Goal: Task Accomplishment & Management: Use online tool/utility

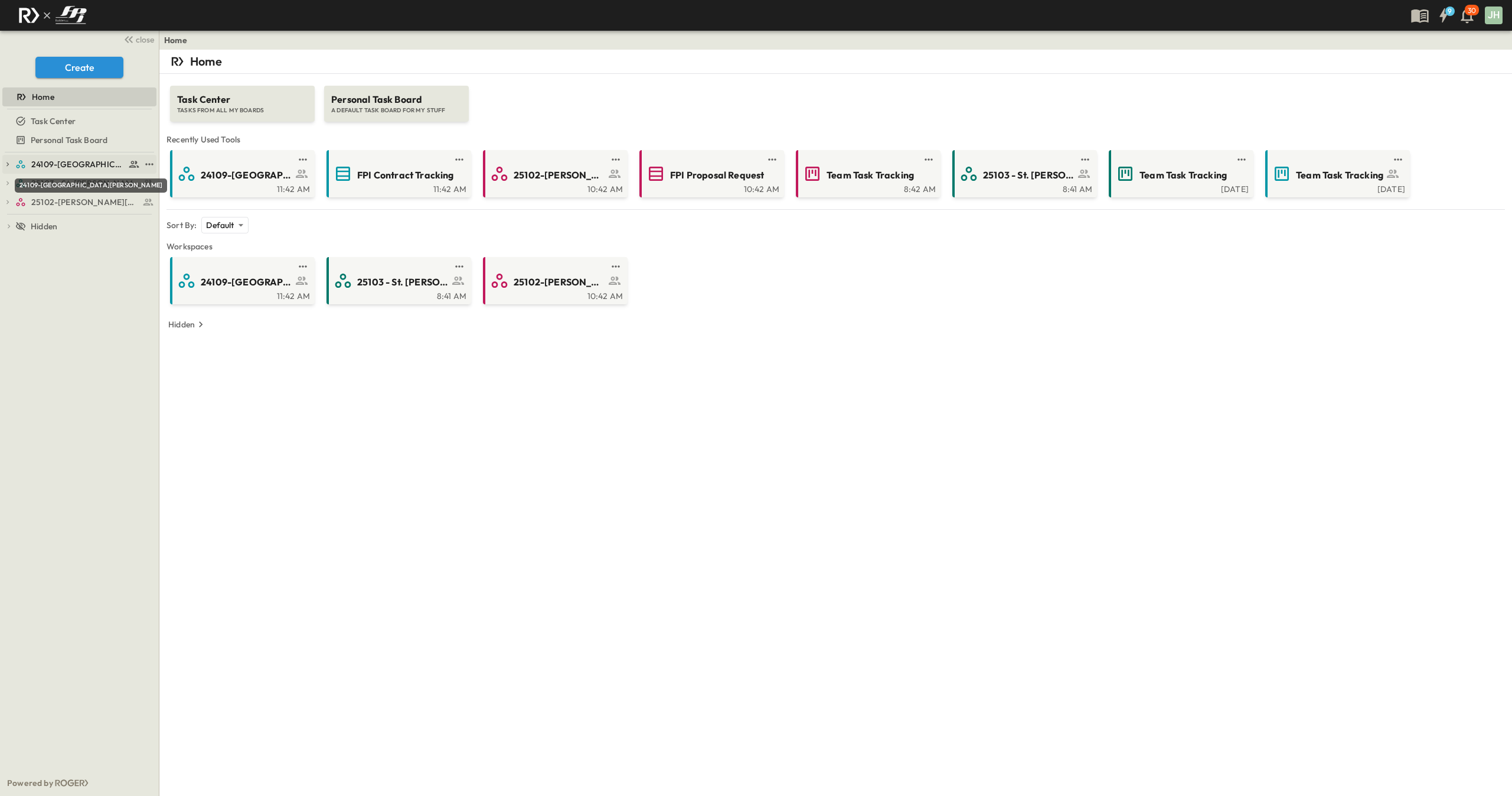
click at [86, 167] on span "24109-[GEOGRAPHIC_DATA][PERSON_NAME]" at bounding box center [77, 164] width 94 height 12
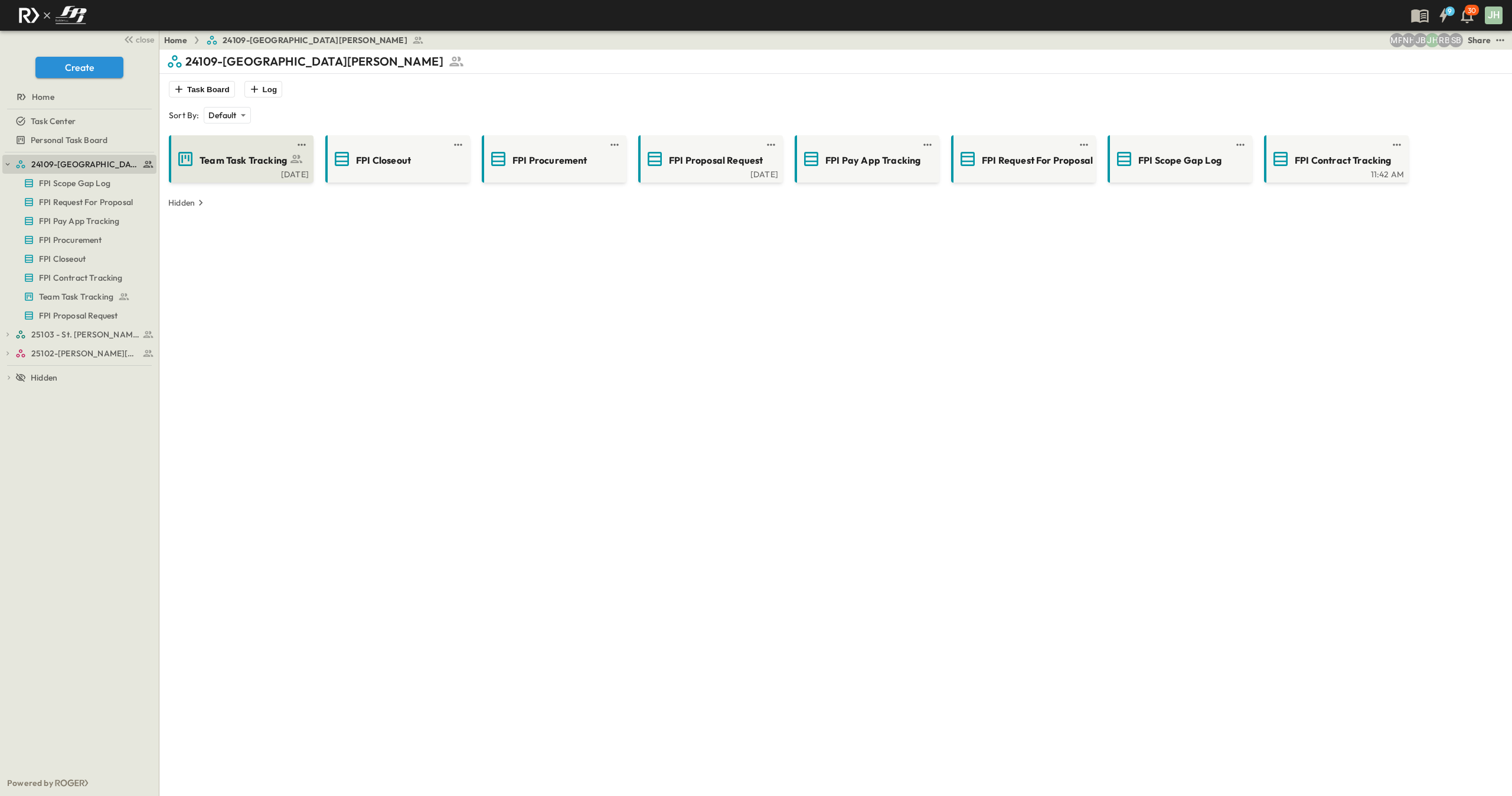
click at [218, 162] on span "Team Task Tracking" at bounding box center [244, 160] width 87 height 14
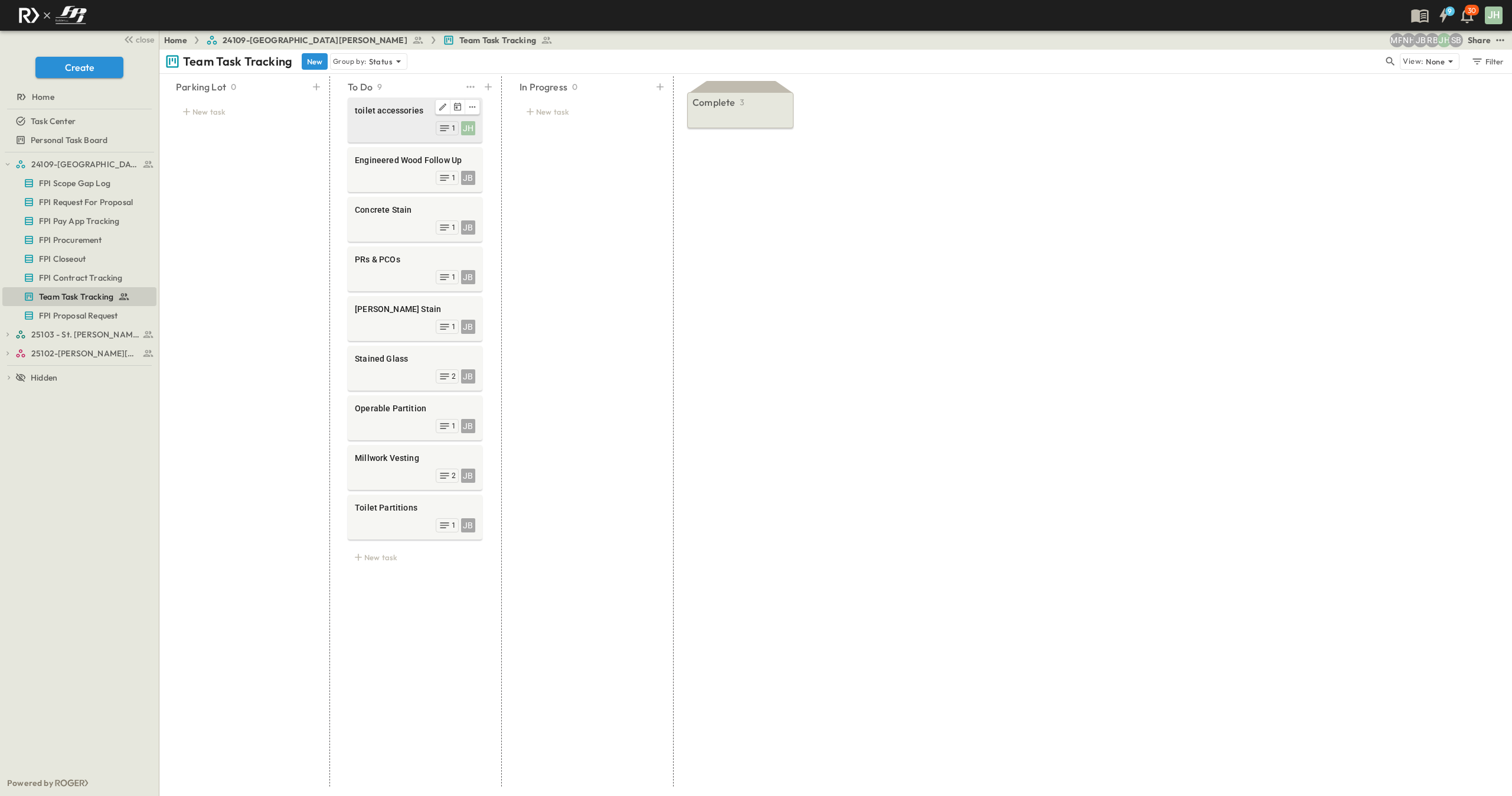
click at [400, 112] on span "toilet accessories" at bounding box center [415, 110] width 120 height 12
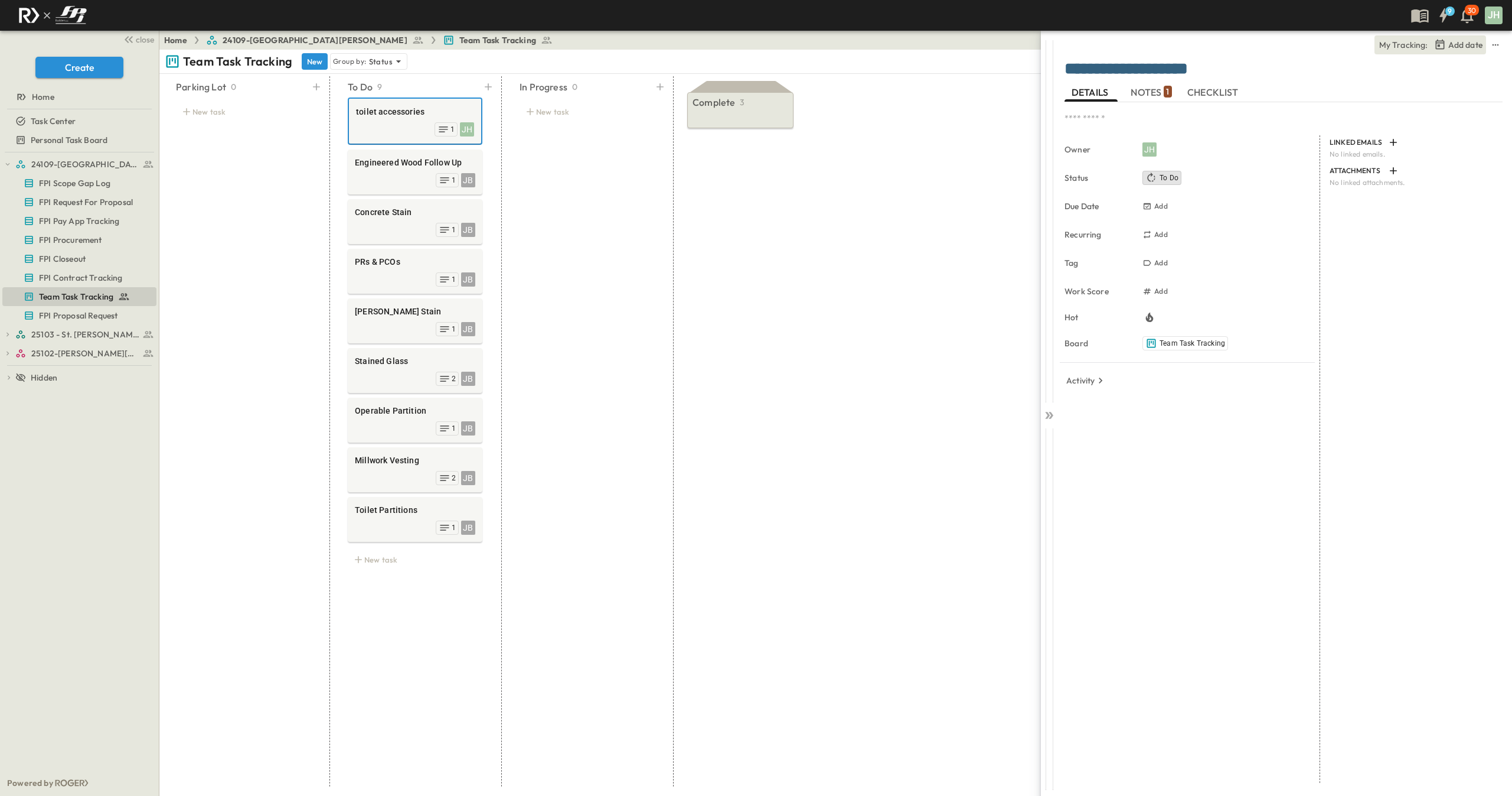
click at [1137, 96] on span "NOTES 1" at bounding box center [1151, 92] width 41 height 11
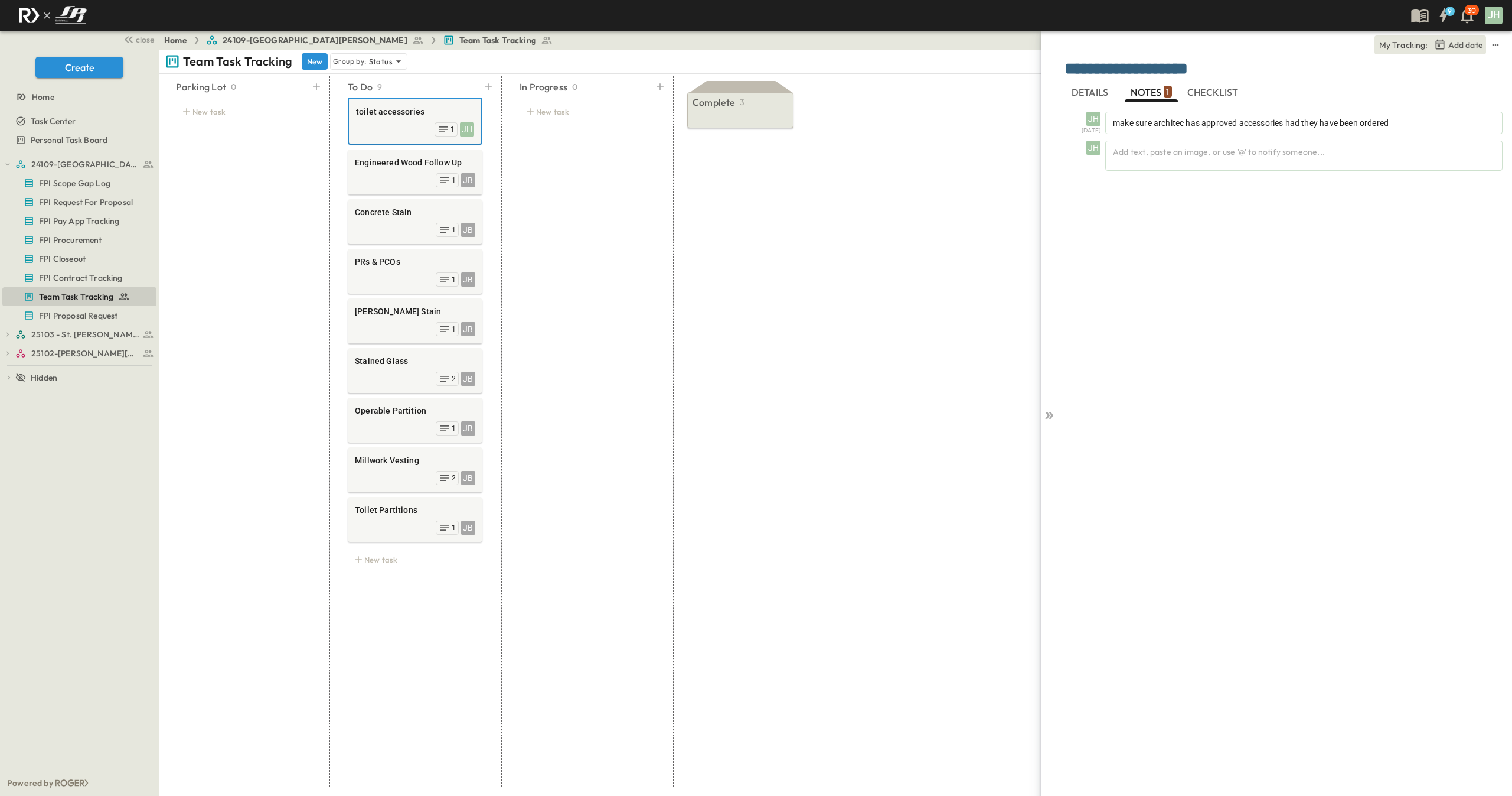
click at [1036, 439] on div "**********" at bounding box center [1172, 398] width 680 height 796
click at [1043, 428] on div at bounding box center [1049, 610] width 16 height 362
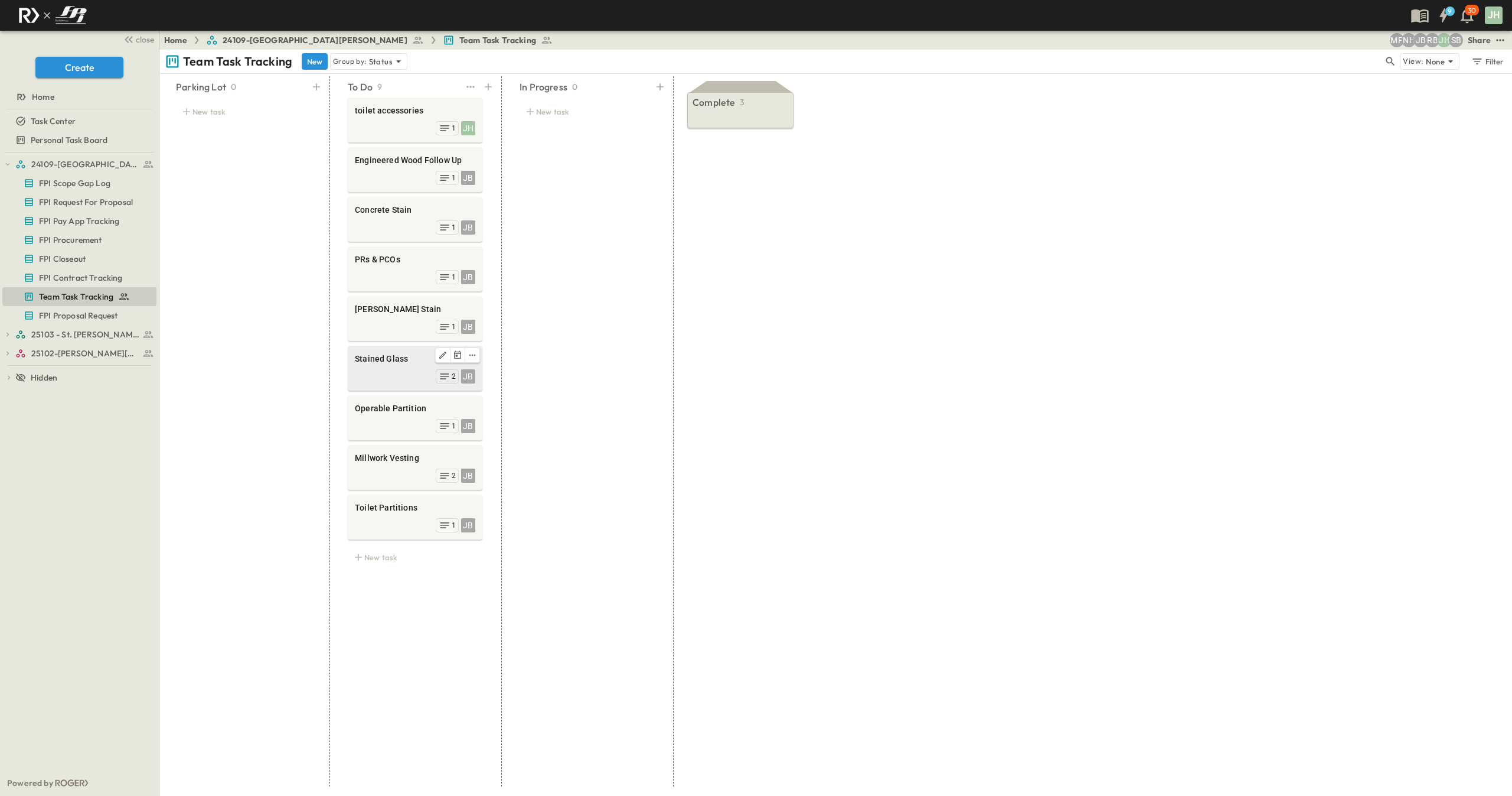
click at [411, 367] on div "JB 2" at bounding box center [415, 375] width 120 height 16
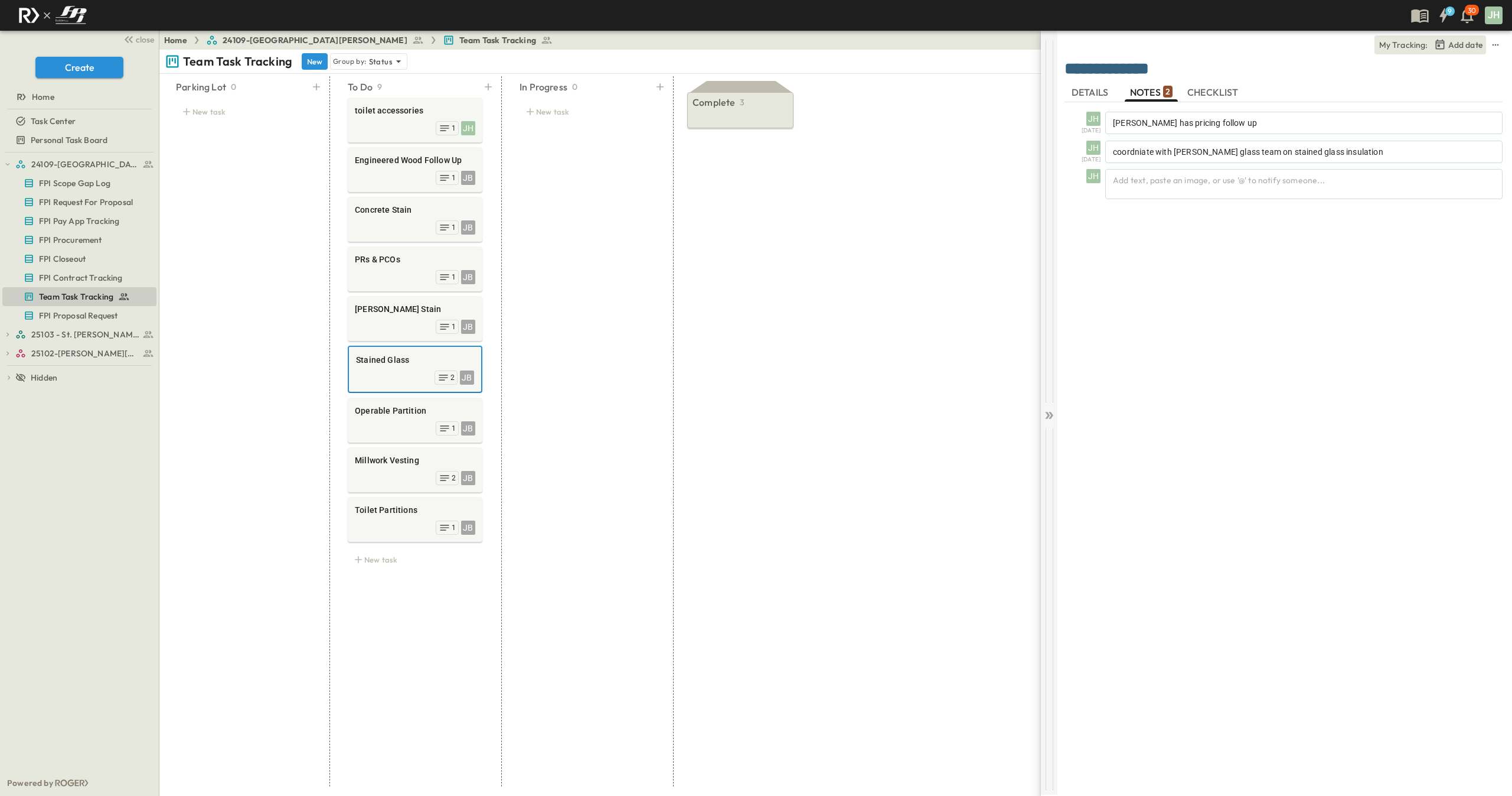
click at [1048, 397] on div at bounding box center [1049, 221] width 16 height 362
